Goal: Navigation & Orientation: Find specific page/section

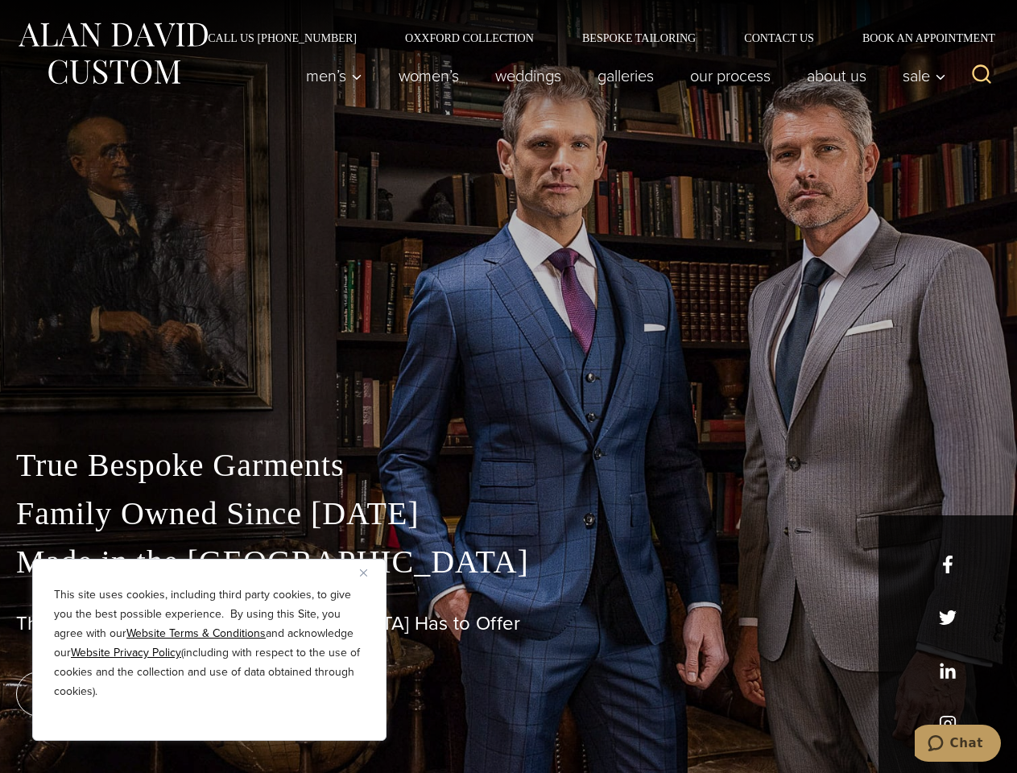
click at [508, 386] on div "True Bespoke Garments Family Owned Since [DATE] Made in [GEOGRAPHIC_DATA] The B…" at bounding box center [508, 567] width 1017 height 412
click at [370, 572] on button "Close" at bounding box center [369, 572] width 19 height 19
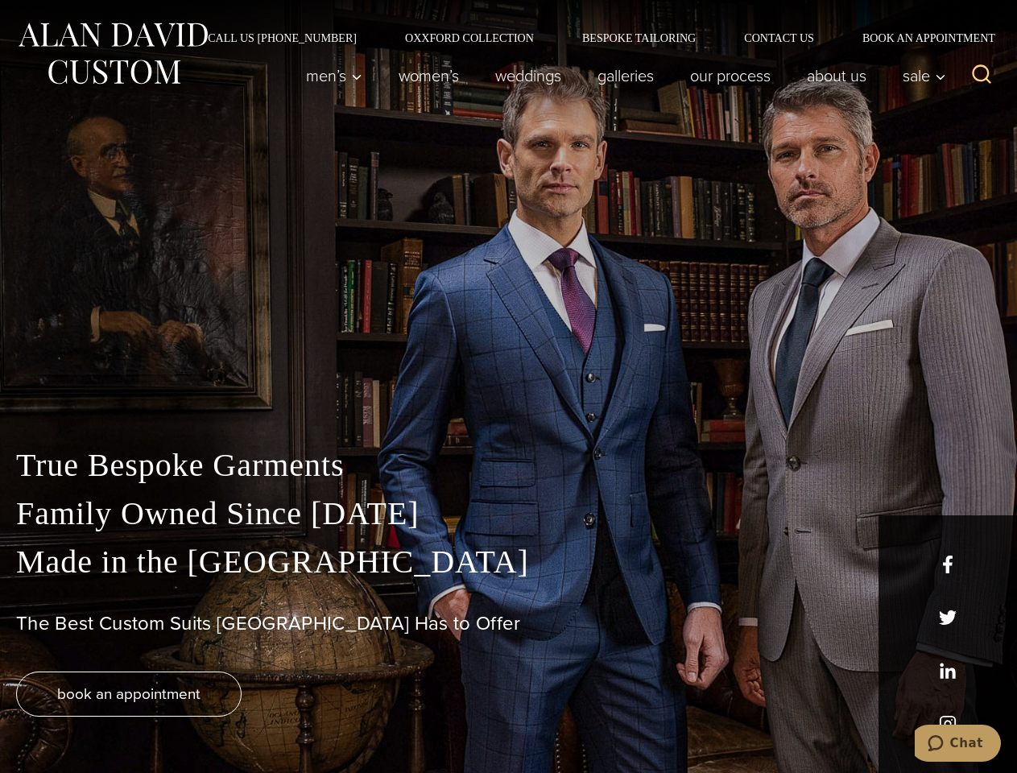
click at [209, 719] on div "True Bespoke Garments Family Owned Since [DATE] Made in [GEOGRAPHIC_DATA] The B…" at bounding box center [508, 607] width 1017 height 332
click at [982, 76] on icon "Search" at bounding box center [981, 74] width 23 height 23
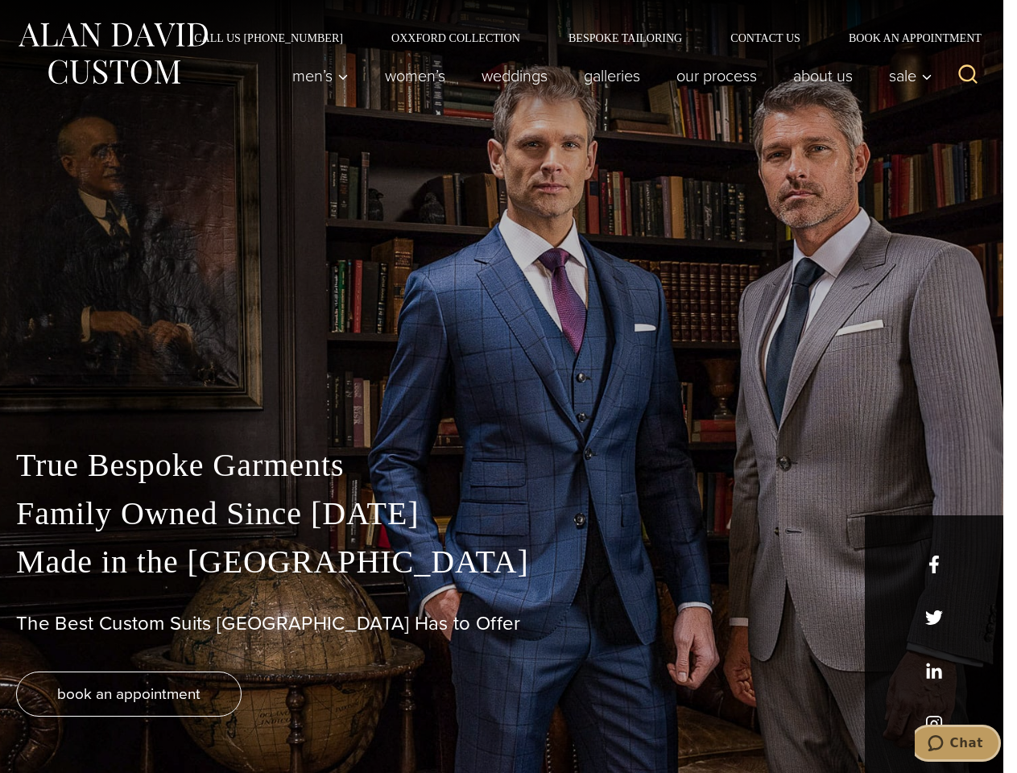
click at [944, 743] on icon "Chat" at bounding box center [936, 743] width 16 height 16
